Goal: Task Accomplishment & Management: Complete application form

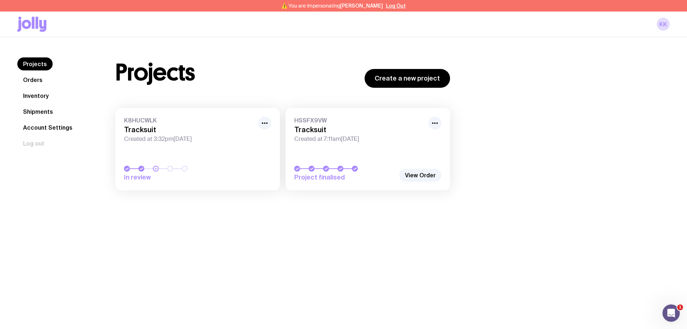
click at [41, 114] on link "Shipments" at bounding box center [37, 111] width 41 height 13
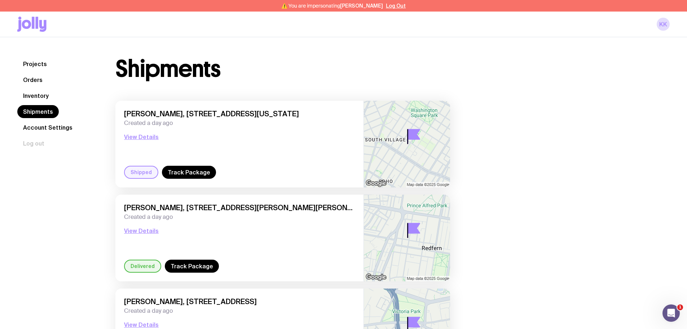
click at [38, 88] on nav "Projects Orders Inventory Shipments Account Settings Log out" at bounding box center [57, 103] width 81 height 92
click at [38, 94] on link "Inventory" at bounding box center [35, 95] width 37 height 13
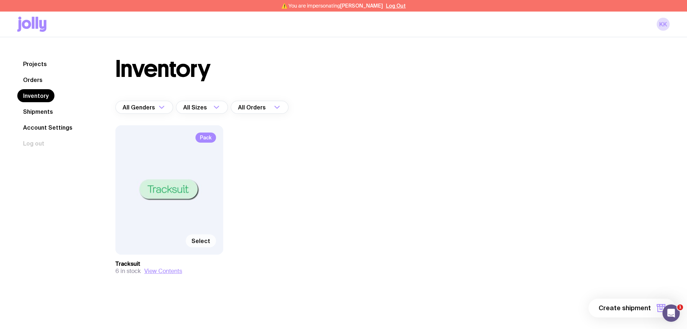
click at [201, 241] on span "Select" at bounding box center [201, 240] width 19 height 7
click at [0, 0] on input "Select" at bounding box center [0, 0] width 0 height 0
click at [651, 307] on span "1 item" at bounding box center [642, 307] width 18 height 9
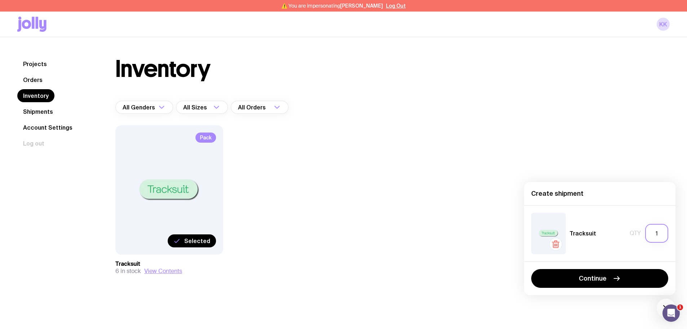
drag, startPoint x: 653, startPoint y: 234, endPoint x: 665, endPoint y: 233, distance: 11.6
click at [665, 233] on input "1" at bounding box center [656, 233] width 23 height 19
type input "4"
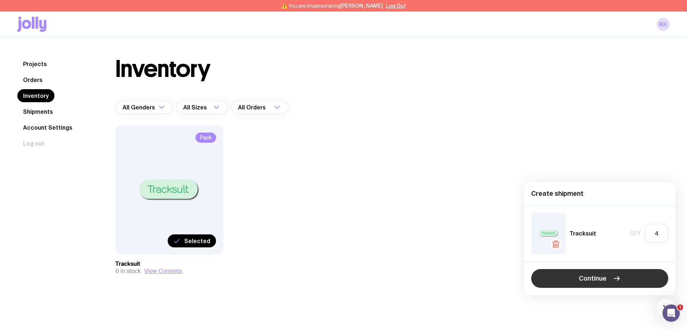
click at [581, 277] on span "Continue" at bounding box center [593, 278] width 28 height 9
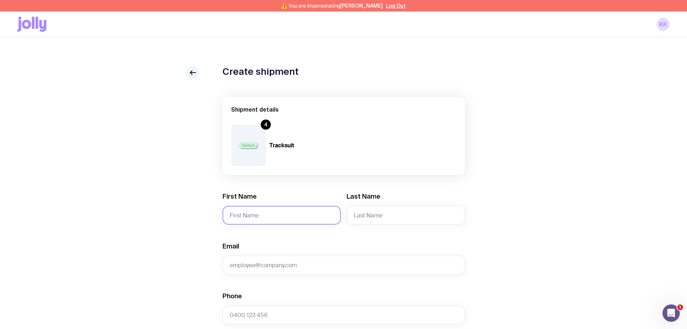
click at [249, 213] on input "First Name" at bounding box center [282, 215] width 118 height 19
paste input "[PERSON_NAME]"
click at [254, 213] on input "[PERSON_NAME]" at bounding box center [282, 215] width 118 height 19
type input "[PERSON_NAME]"
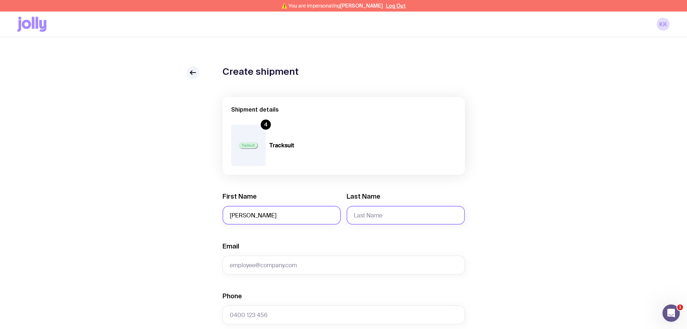
paste input "Hwang"
type input "Hwang"
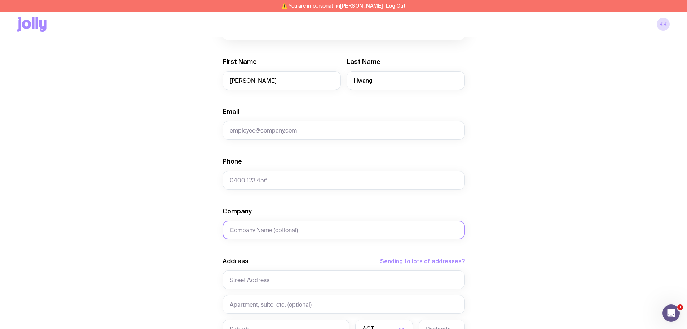
scroll to position [144, 0]
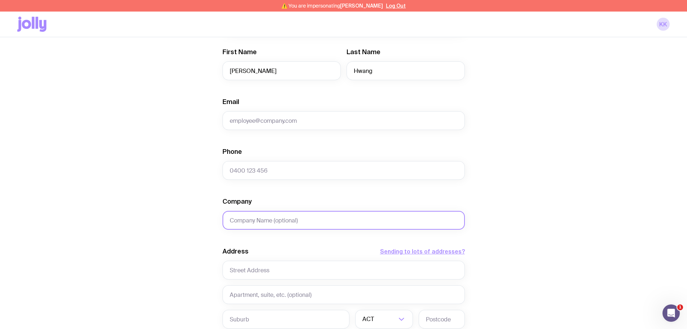
click at [243, 223] on input "Company" at bounding box center [344, 220] width 242 height 19
paste input "[STREET_ADDRESS][PERSON_NAME]"
type input "[STREET_ADDRESS][PERSON_NAME]"
click at [254, 271] on input "text" at bounding box center [344, 269] width 242 height 19
paste input "[STREET_ADDRESS][PERSON_NAME]"
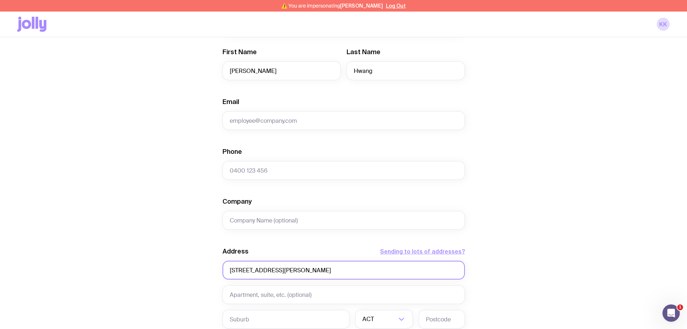
scroll to position [253, 0]
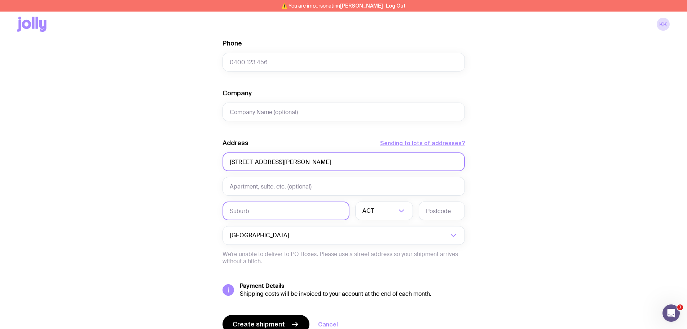
type input "[STREET_ADDRESS][PERSON_NAME]"
click at [272, 213] on input "text" at bounding box center [286, 210] width 127 height 19
type input "[PERSON_NAME]"
click at [390, 215] on input "Search for option" at bounding box center [380, 210] width 34 height 19
click at [377, 243] on li "[GEOGRAPHIC_DATA]" at bounding box center [384, 249] width 57 height 16
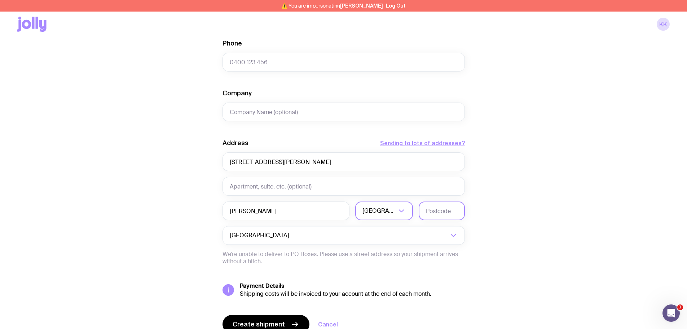
click at [433, 209] on input "text" at bounding box center [442, 210] width 46 height 19
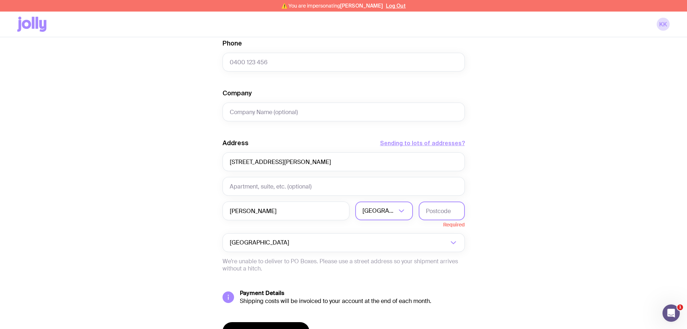
click at [434, 211] on input "text" at bounding box center [442, 210] width 46 height 19
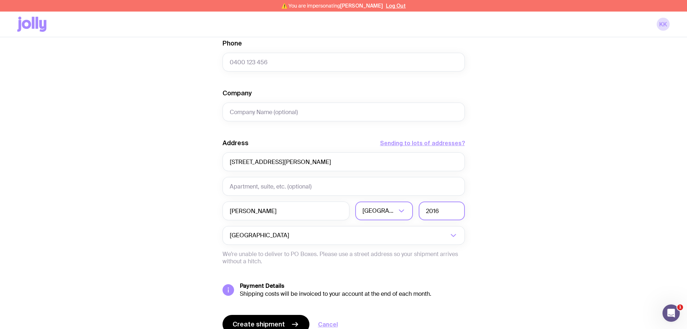
type input "2016"
click at [175, 194] on div "Create shipment Shipment details 4 Tracksuit First Name [PERSON_NAME] Last Name…" at bounding box center [343, 87] width 653 height 549
click at [204, 98] on div "Create shipment Shipment details 4 Tracksuit First Name [PERSON_NAME] Last Name…" at bounding box center [343, 87] width 653 height 549
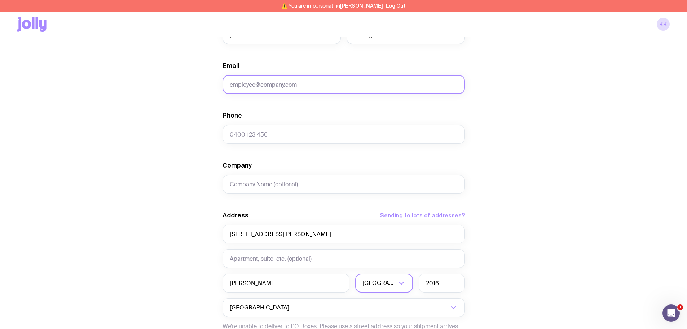
click at [246, 89] on input "Email" at bounding box center [344, 84] width 242 height 19
paste input "[PERSON_NAME][EMAIL_ADDRESS][PERSON_NAME][DOMAIN_NAME]"
type input "[PERSON_NAME][EMAIL_ADDRESS][PERSON_NAME][DOMAIN_NAME]"
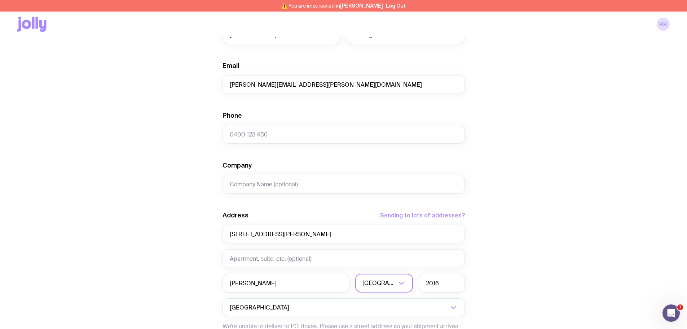
click at [203, 100] on div "Create shipment Shipment details 4 Tracksuit First Name [PERSON_NAME] Last Name…" at bounding box center [343, 160] width 653 height 549
click at [259, 137] on input "Phone" at bounding box center [344, 134] width 242 height 19
paste input "0401 438 162"
type input "0401 438 162"
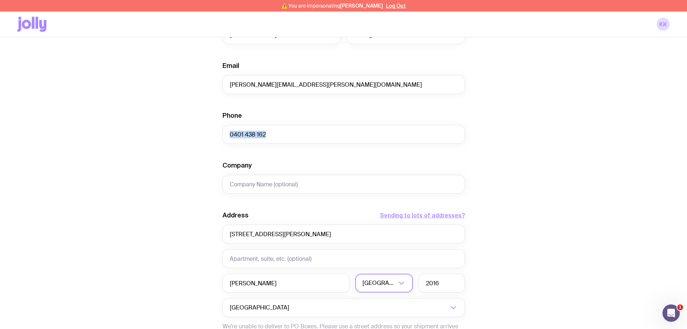
click at [210, 144] on div "Create shipment Shipment details 4 Tracksuit First Name [PERSON_NAME] Last Name…" at bounding box center [343, 160] width 653 height 549
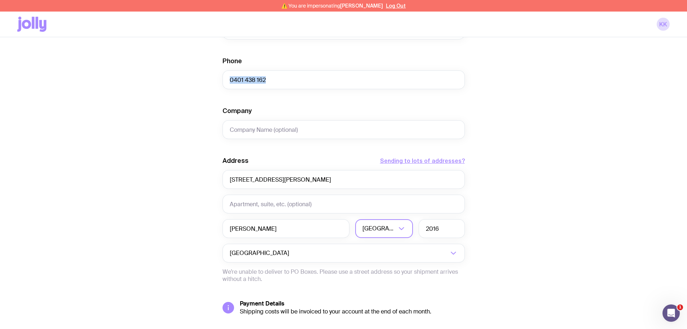
scroll to position [286, 0]
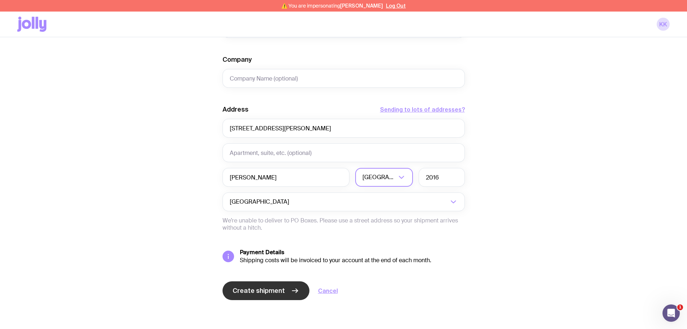
click at [232, 286] on button "Create shipment" at bounding box center [266, 290] width 87 height 19
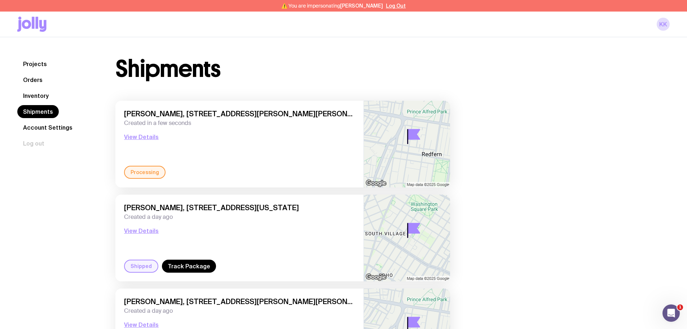
click at [46, 94] on link "Inventory" at bounding box center [35, 95] width 37 height 13
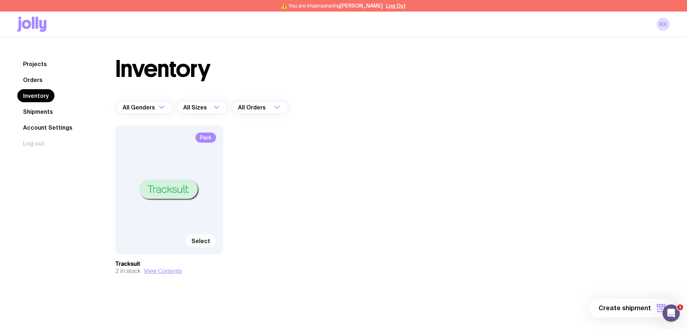
click at [209, 244] on span "Select" at bounding box center [201, 240] width 19 height 7
click at [0, 0] on input "Select" at bounding box center [0, 0] width 0 height 0
click at [654, 312] on button "1 item" at bounding box center [649, 307] width 53 height 19
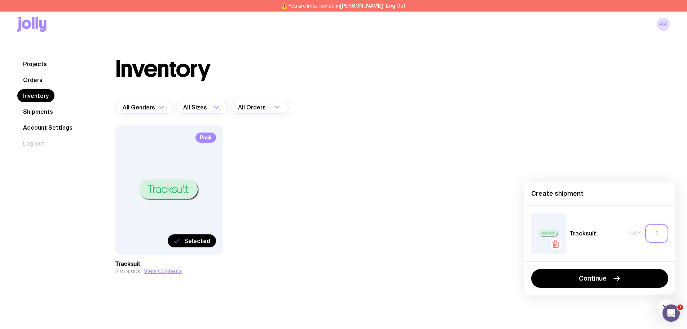
drag, startPoint x: 658, startPoint y: 233, endPoint x: 621, endPoint y: 232, distance: 36.8
click at [621, 232] on div "Tracksuit Qty 1" at bounding box center [599, 233] width 137 height 41
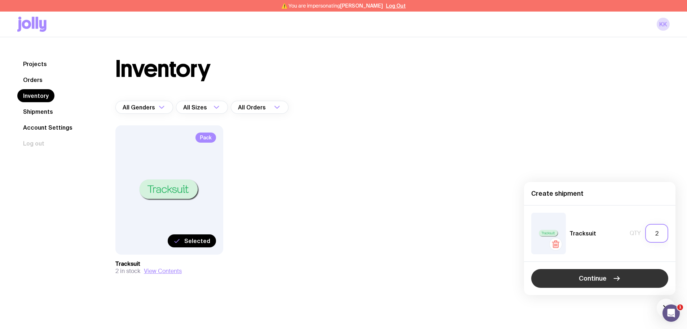
type input "2"
click at [588, 285] on button "Continue" at bounding box center [599, 278] width 137 height 19
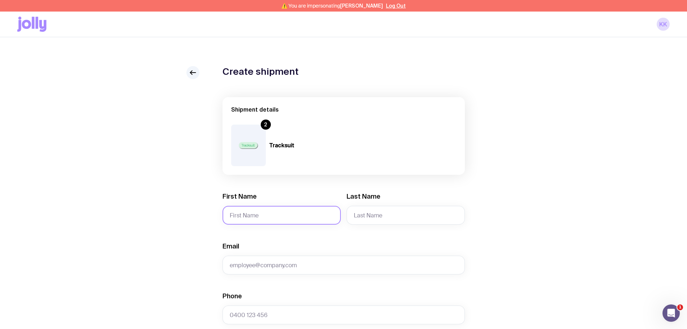
click at [242, 206] on div "First Name" at bounding box center [282, 208] width 118 height 32
click at [242, 210] on input "First Name" at bounding box center [282, 215] width 118 height 19
paste input "[PERSON_NAME]"
type input "[PERSON_NAME]"
click at [370, 209] on input "Last Name" at bounding box center [406, 215] width 118 height 19
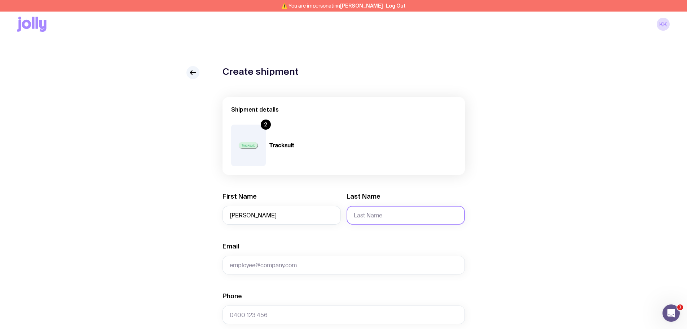
paste input "Rozenblit"
type input "Rozenblit"
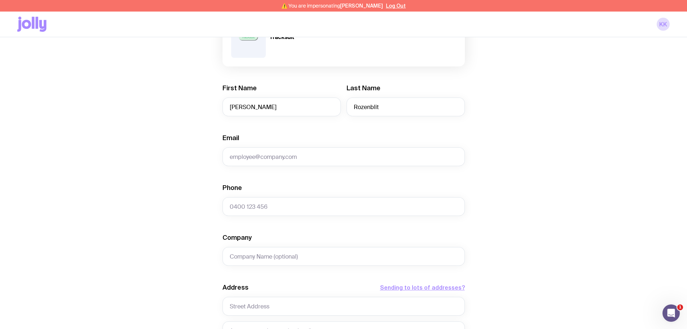
scroll to position [180, 0]
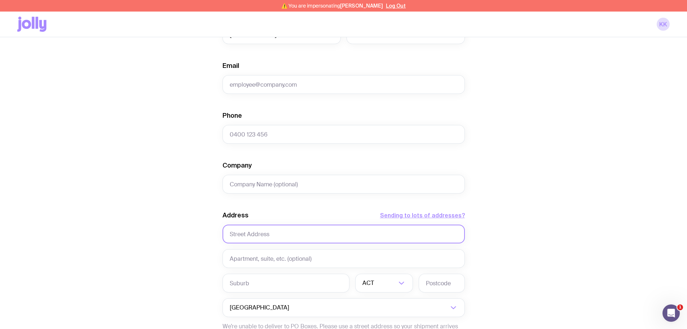
click at [236, 236] on input "text" at bounding box center [344, 233] width 242 height 19
paste input "[STREET_ADDRESS]"
type input "[STREET_ADDRESS]"
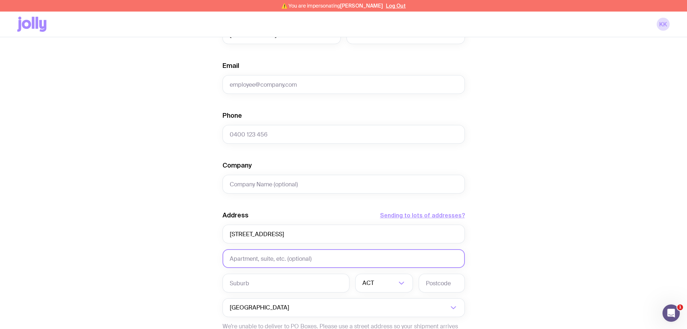
click at [257, 255] on input "text" at bounding box center [344, 258] width 242 height 19
paste input "3rd Floor"
type input "3rd Floor"
click at [203, 230] on div "Create shipment Shipment details 2 Tracksuit First Name [PERSON_NAME] Last Name…" at bounding box center [343, 160] width 653 height 549
click at [170, 218] on div "Create shipment Shipment details 2 Tracksuit First Name [PERSON_NAME] Last Name…" at bounding box center [343, 160] width 653 height 549
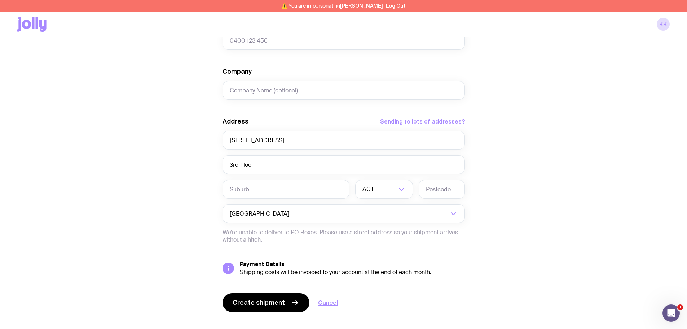
scroll to position [286, 0]
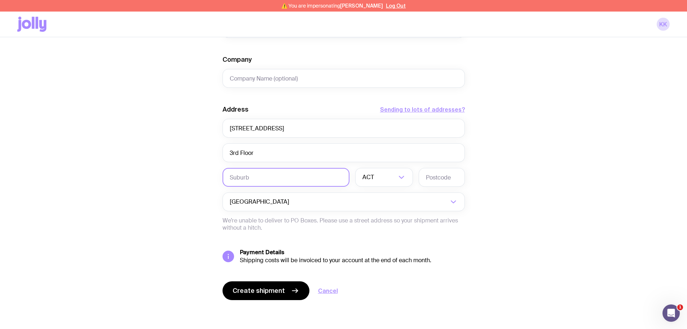
click at [246, 182] on input "text" at bounding box center [286, 177] width 127 height 19
paste input "[US_STATE]"
type input "[US_STATE]"
click at [208, 174] on div "Create shipment Shipment details 2 Tracksuit First Name [PERSON_NAME] Last Name…" at bounding box center [343, 54] width 653 height 549
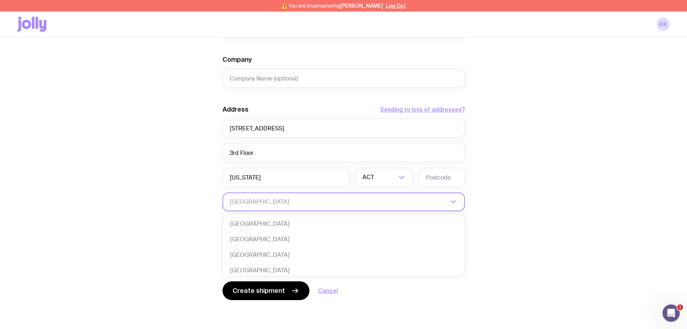
click at [345, 203] on input "Search for option" at bounding box center [339, 201] width 219 height 19
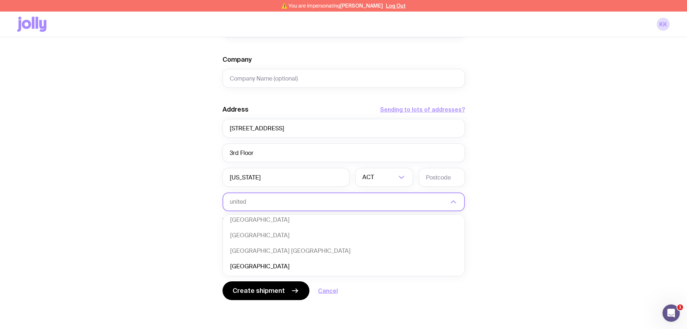
click at [289, 265] on li "[GEOGRAPHIC_DATA]" at bounding box center [344, 267] width 242 height 16
type input "united"
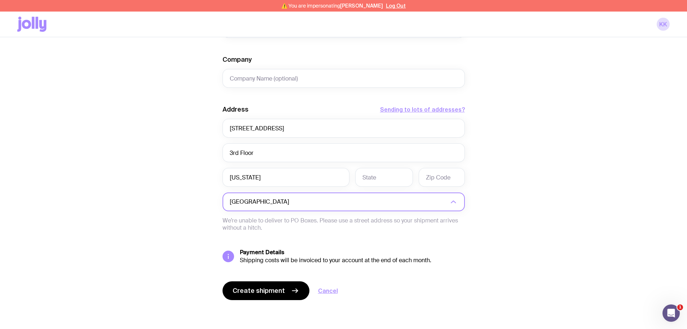
scroll to position [2, 0]
click at [363, 177] on input "text" at bounding box center [384, 177] width 58 height 19
type input "[US_STATE]"
type input "10012"
click at [121, 179] on div "Create shipment Shipment details 2 Tracksuit First Name [PERSON_NAME] Last Name…" at bounding box center [343, 54] width 653 height 549
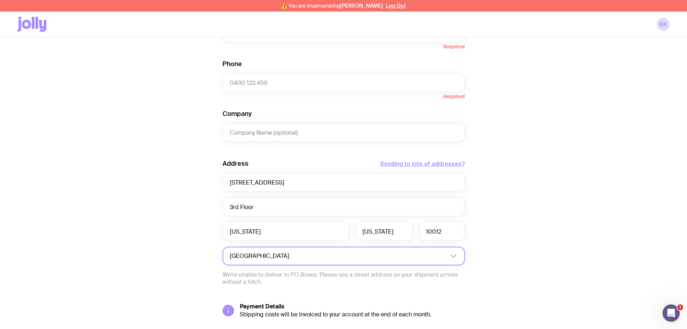
scroll to position [142, 0]
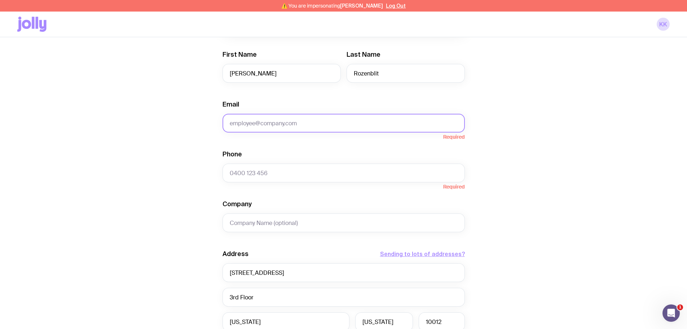
click at [287, 115] on input "Email" at bounding box center [344, 123] width 242 height 19
paste input "[PERSON_NAME][EMAIL_ADDRESS][PERSON_NAME][DOMAIN_NAME]"
type input "[PERSON_NAME][EMAIL_ADDRESS][PERSON_NAME][DOMAIN_NAME]"
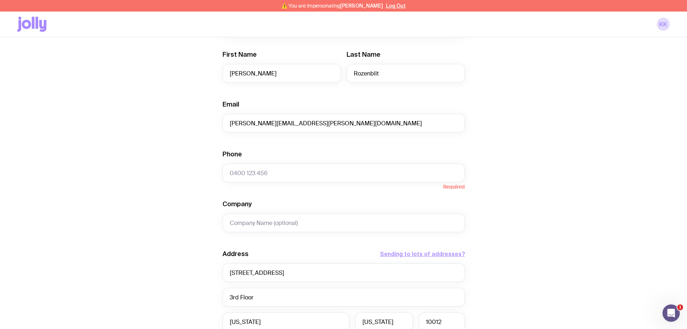
drag, startPoint x: 263, startPoint y: 183, endPoint x: 262, endPoint y: 172, distance: 10.5
click at [263, 183] on span "Required" at bounding box center [344, 185] width 242 height 7
click at [262, 172] on input "Phone" at bounding box center [344, 172] width 242 height 19
paste input "[PHONE_NUMBER]"
type input "[PHONE_NUMBER]"
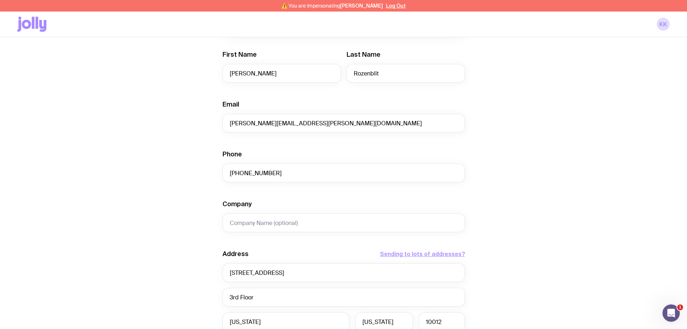
click at [209, 182] on div "Create shipment Shipment details 2 Tracksuit First Name [PERSON_NAME] Last Name…" at bounding box center [343, 198] width 653 height 549
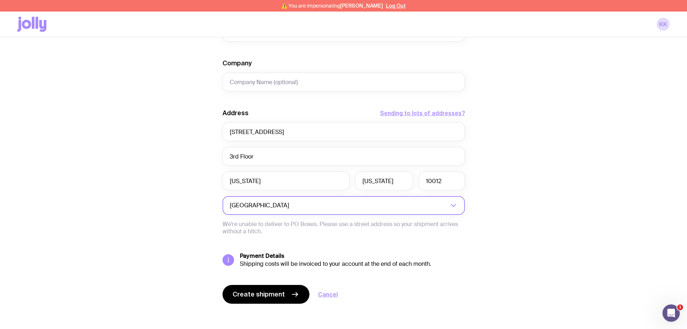
scroll to position [286, 0]
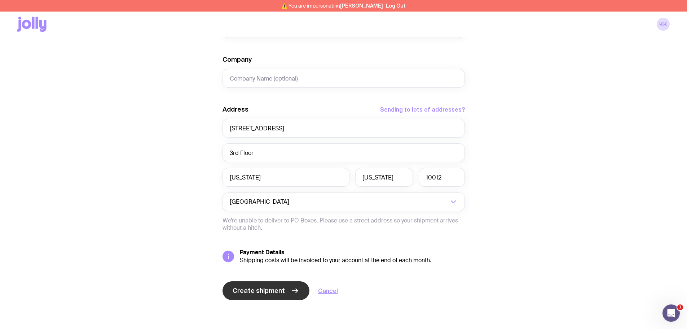
click at [279, 285] on button "Create shipment" at bounding box center [266, 290] width 87 height 19
